Goal: Task Accomplishment & Management: Use online tool/utility

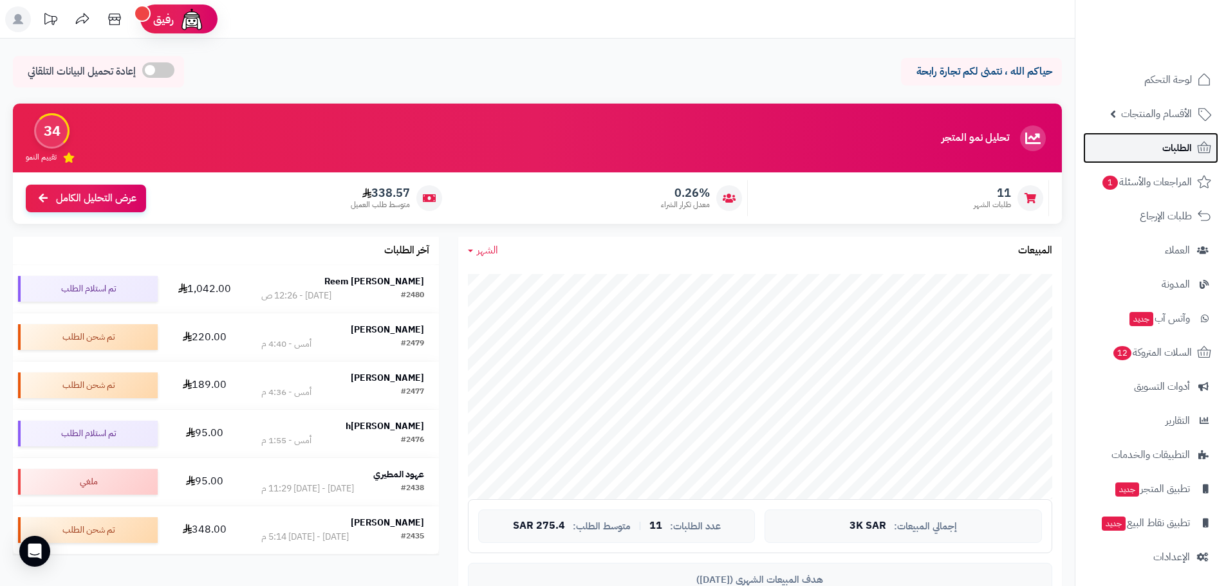
click at [1157, 140] on link "الطلبات" at bounding box center [1150, 148] width 135 height 31
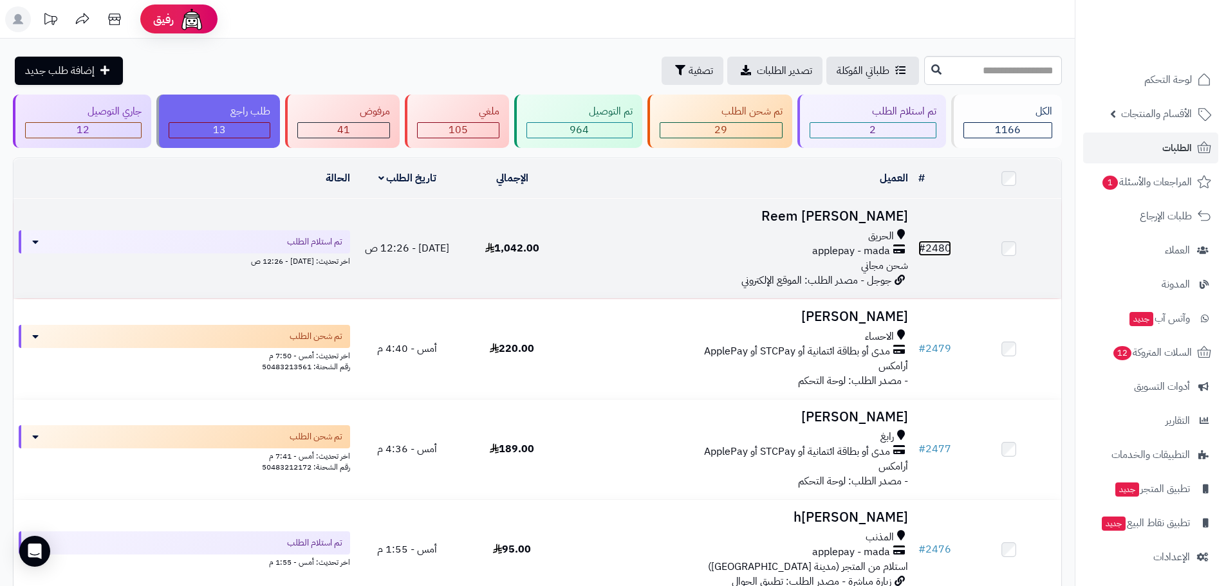
click at [944, 245] on link "# 2480" at bounding box center [934, 248] width 33 height 15
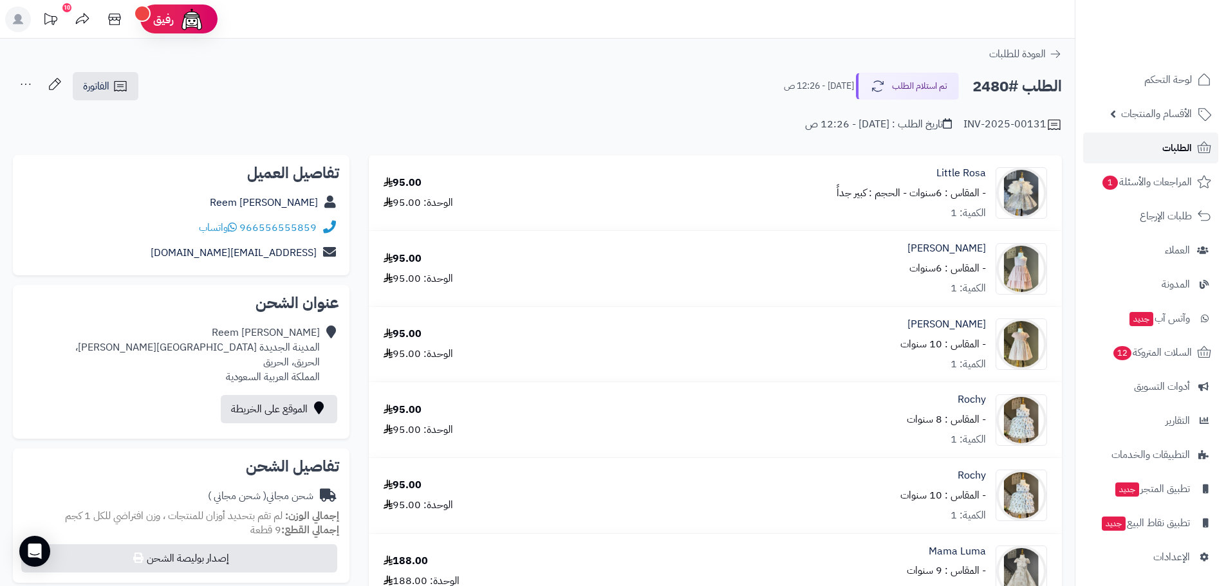
click at [1192, 146] on link "الطلبات" at bounding box center [1150, 148] width 135 height 31
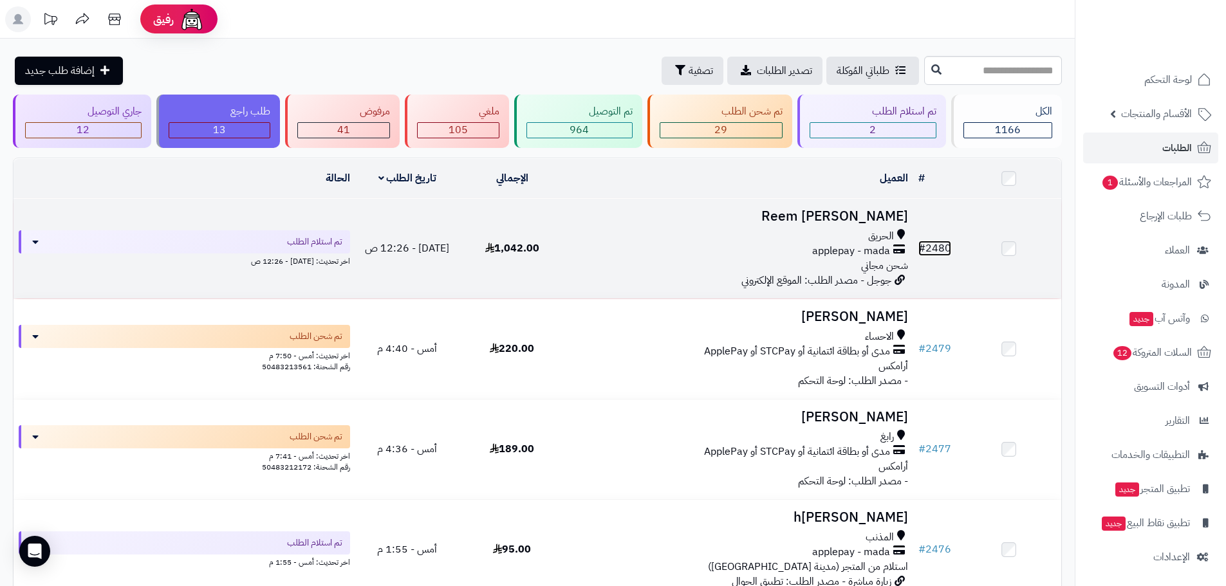
click at [939, 246] on link "# 2480" at bounding box center [934, 248] width 33 height 15
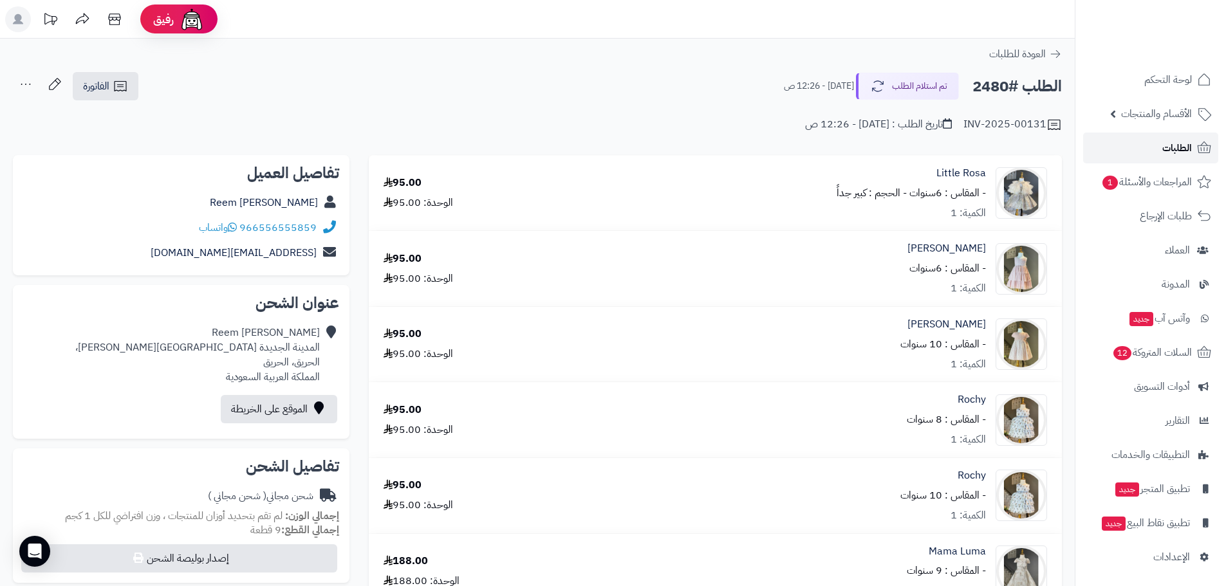
click at [1152, 143] on link "الطلبات" at bounding box center [1150, 148] width 135 height 31
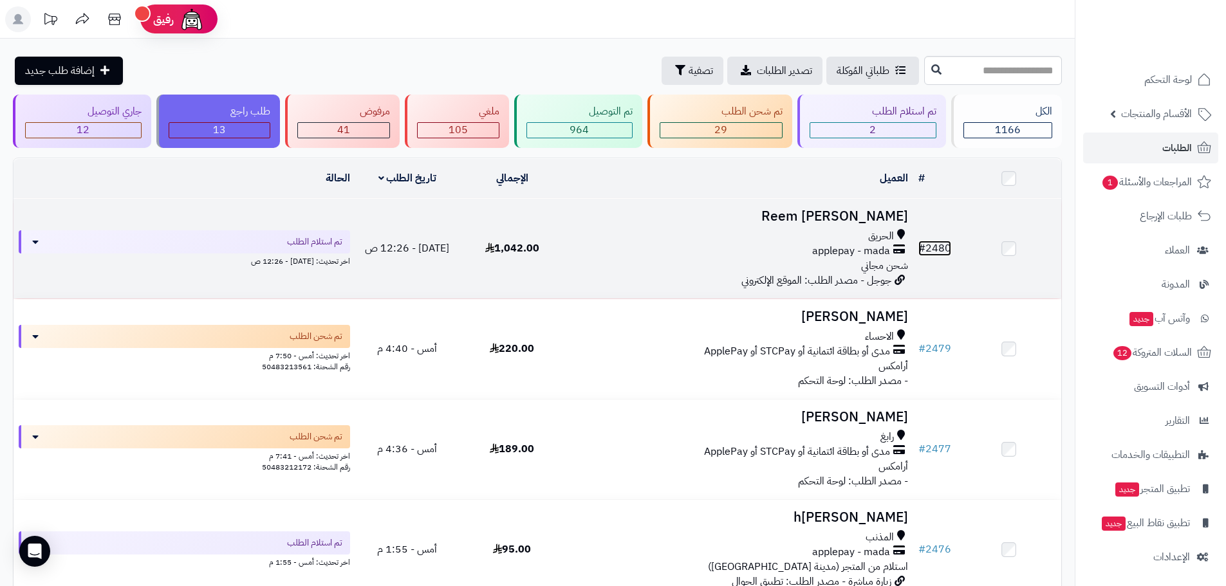
click at [940, 245] on link "# 2480" at bounding box center [934, 248] width 33 height 15
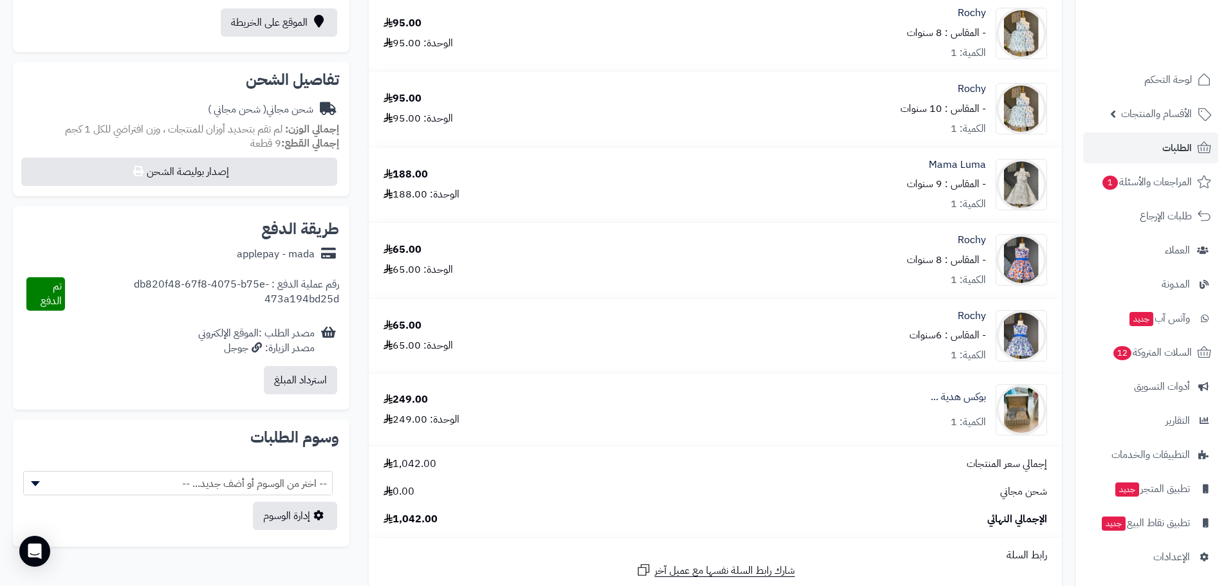
scroll to position [386, 0]
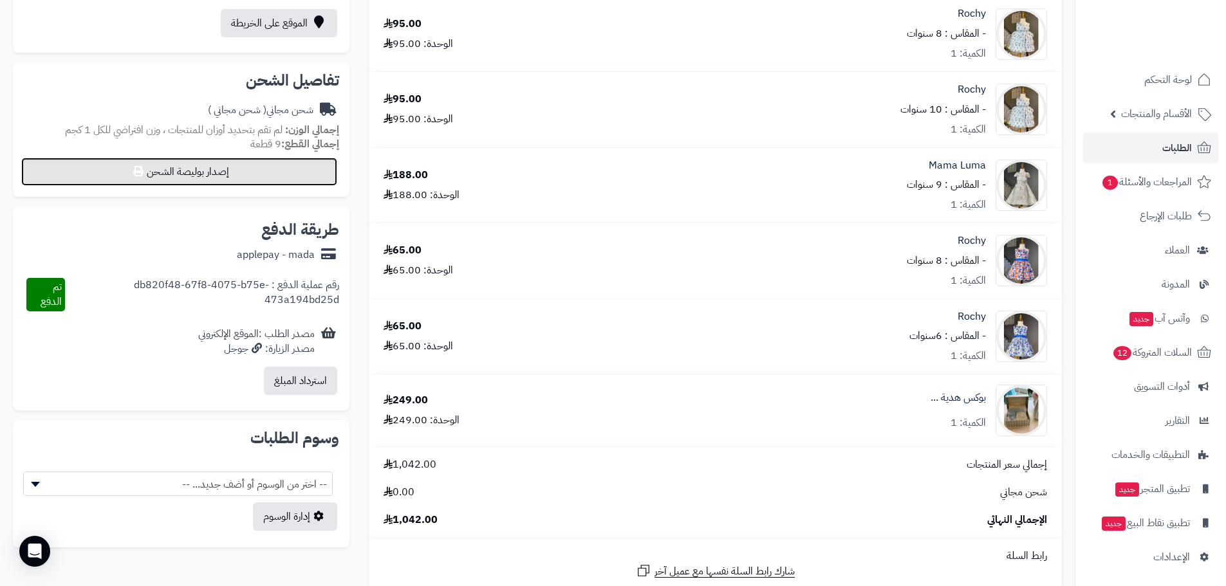
click at [237, 179] on button "إصدار بوليصة الشحن" at bounding box center [179, 172] width 316 height 28
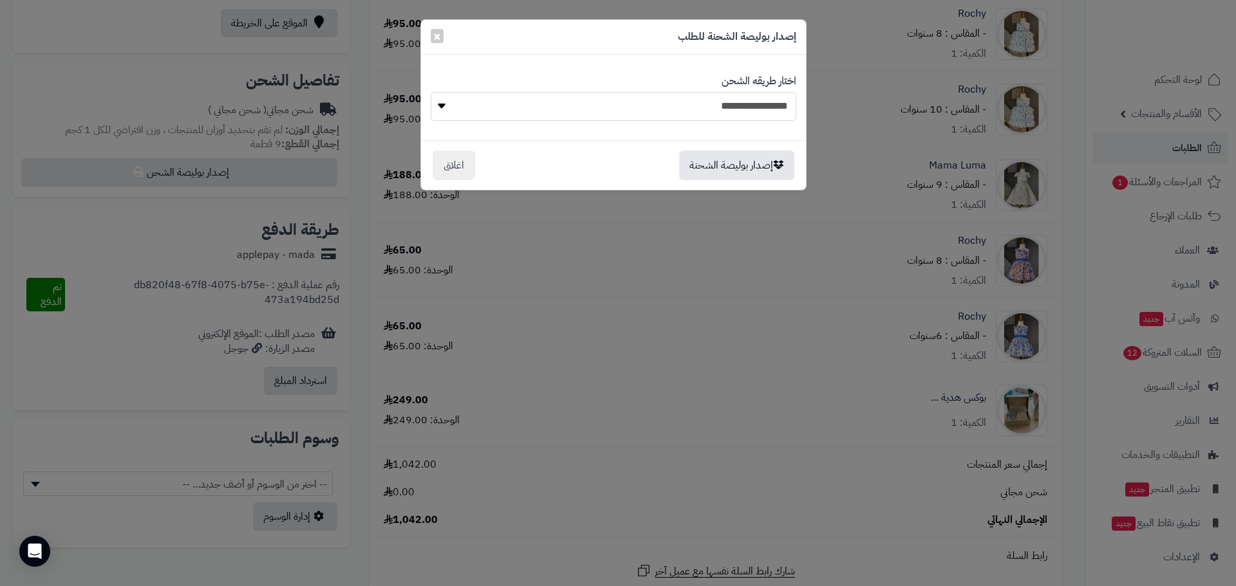
drag, startPoint x: 731, startPoint y: 100, endPoint x: 732, endPoint y: 110, distance: 9.7
click at [731, 100] on select "**********" at bounding box center [613, 106] width 366 height 29
select select "******"
click at [430, 92] on select "**********" at bounding box center [613, 106] width 366 height 29
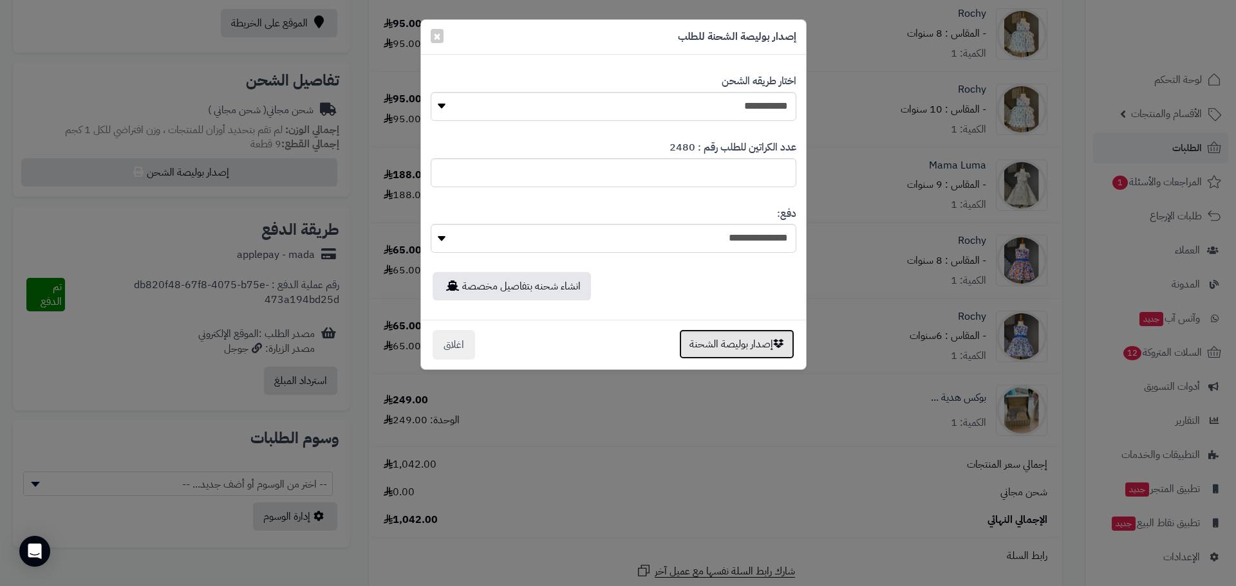
click at [717, 345] on button "إصدار بوليصة الشحنة" at bounding box center [736, 344] width 115 height 30
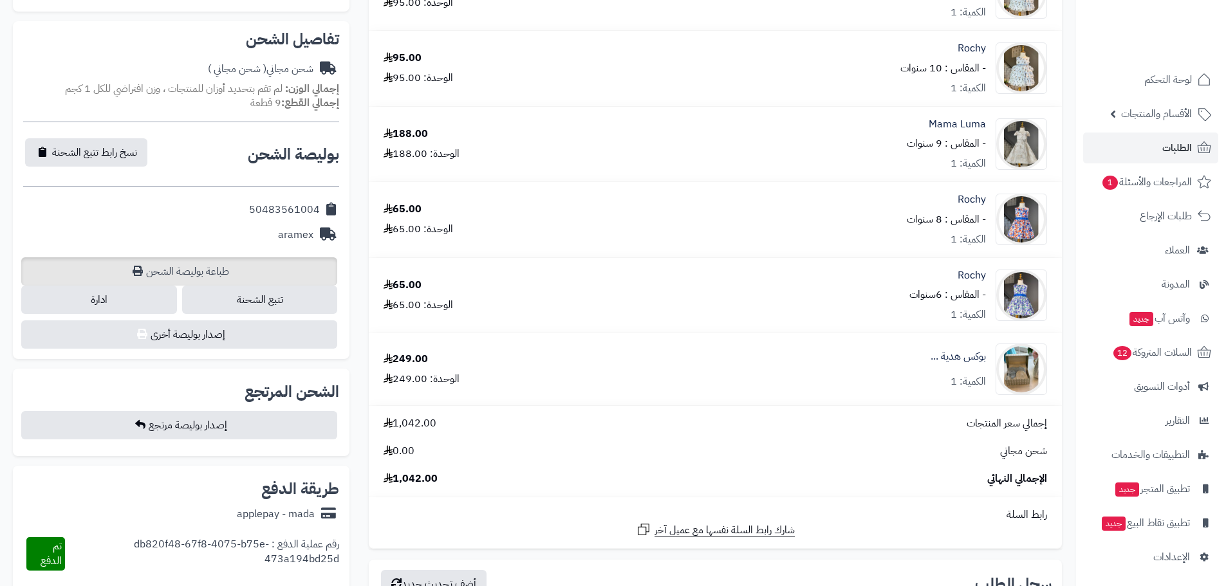
scroll to position [450, 0]
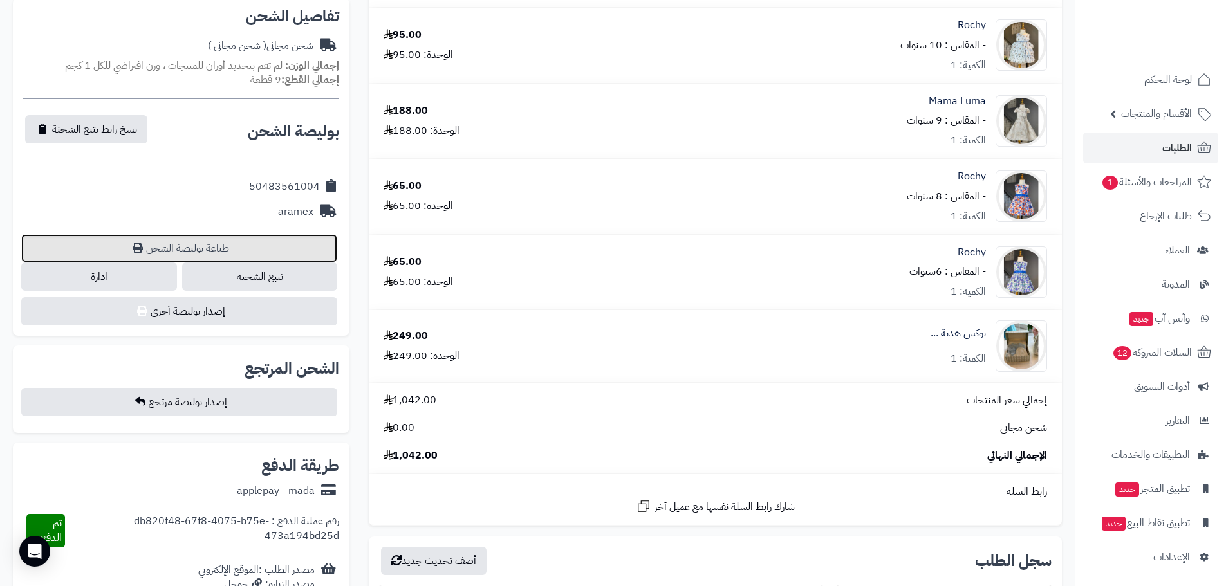
click at [237, 250] on link "طباعة بوليصة الشحن" at bounding box center [179, 248] width 316 height 28
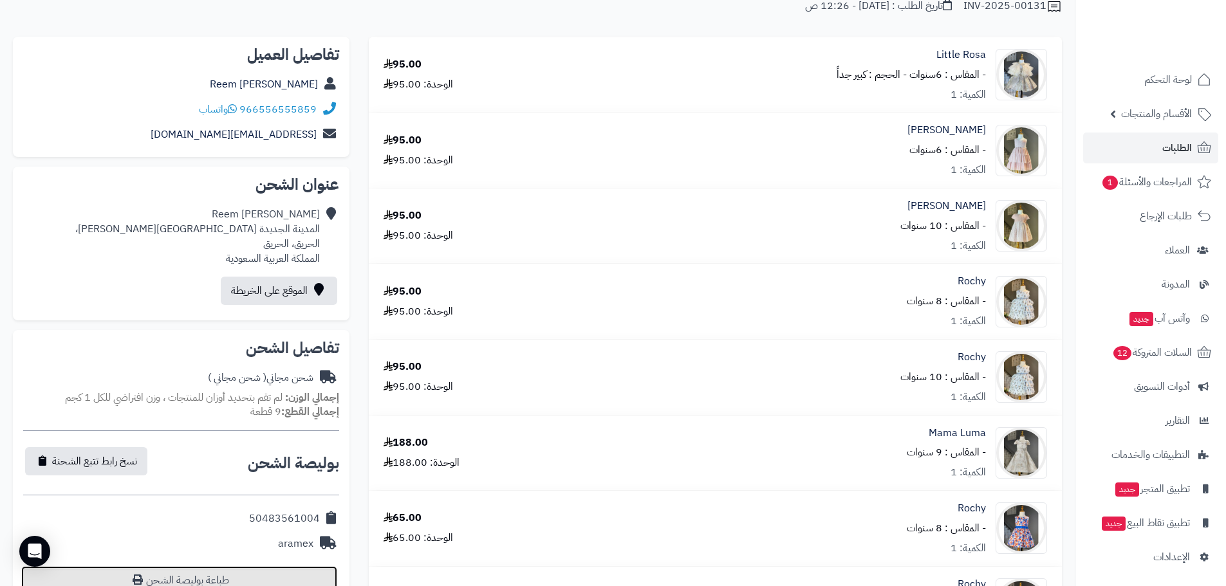
scroll to position [0, 0]
